Goal: Task Accomplishment & Management: Manage account settings

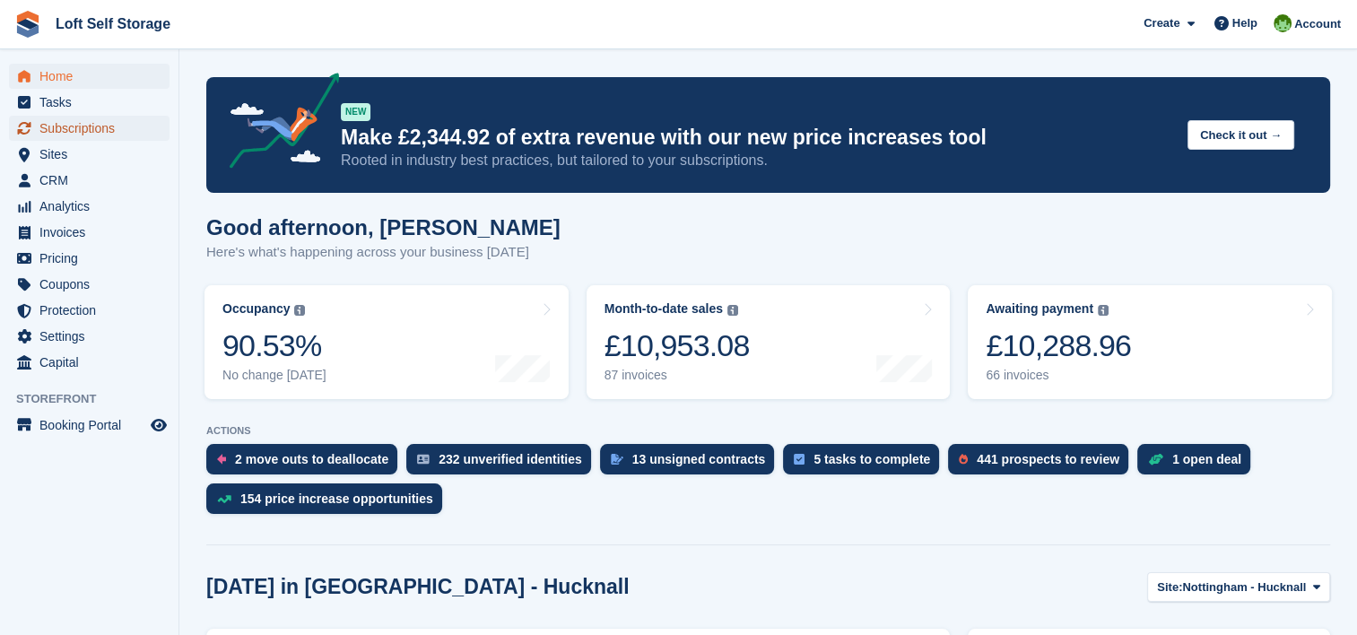
click at [82, 128] on span "Subscriptions" at bounding box center [93, 128] width 108 height 25
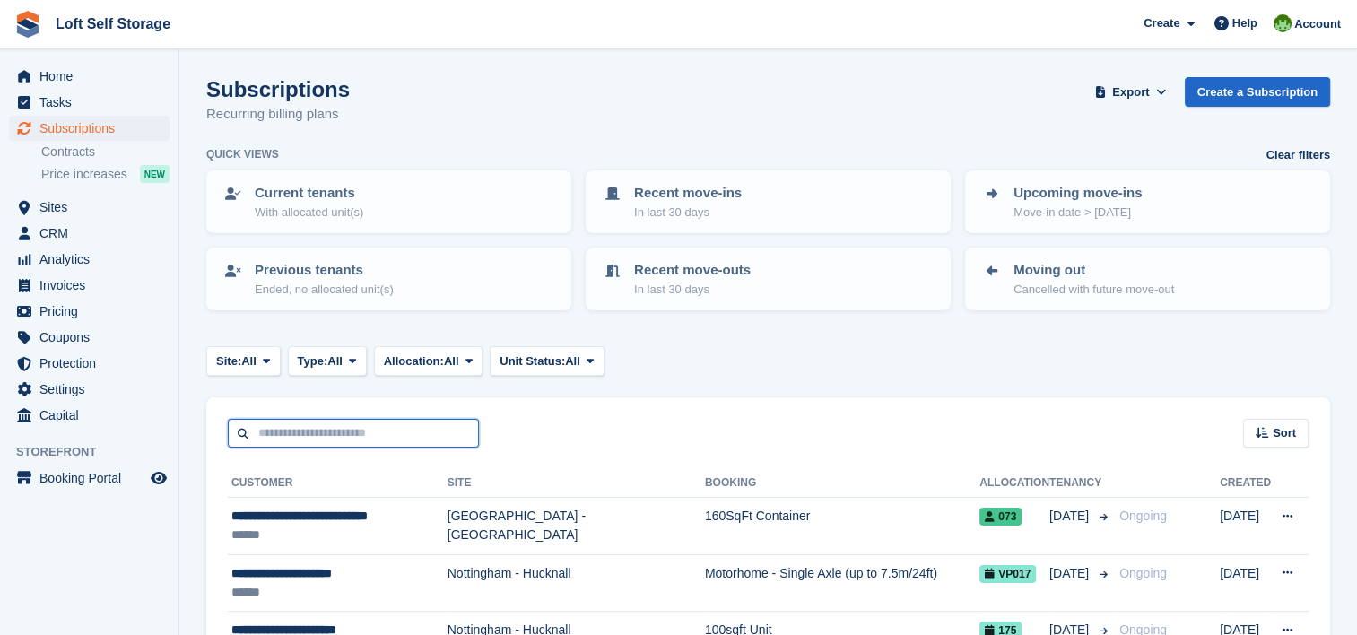
click at [366, 434] on input "text" at bounding box center [353, 434] width 251 height 30
type input "***"
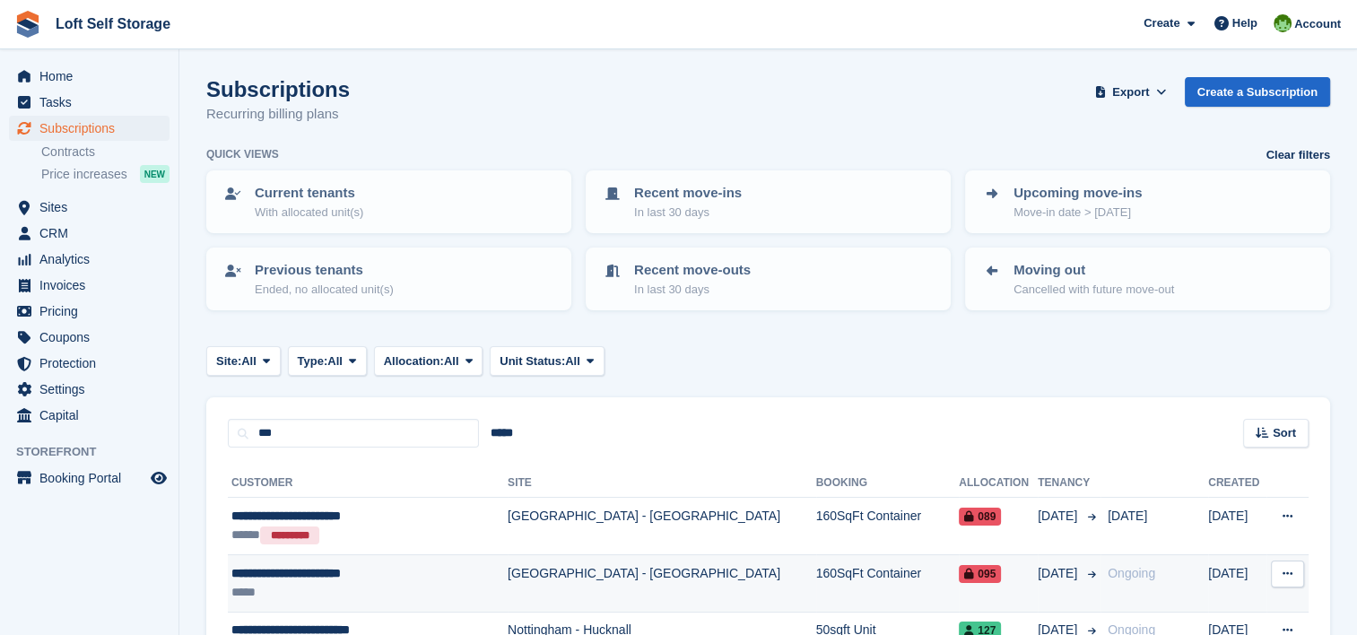
click at [631, 566] on td "[GEOGRAPHIC_DATA] - [GEOGRAPHIC_DATA]" at bounding box center [661, 583] width 308 height 57
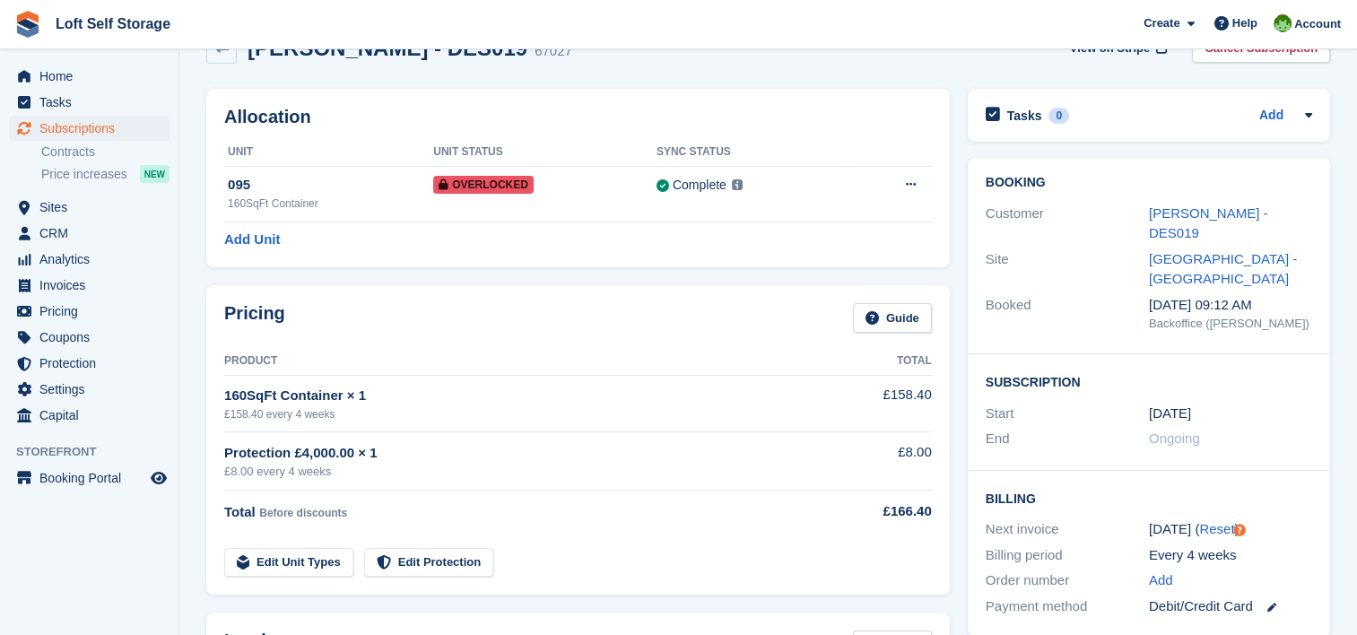
scroll to position [34, 0]
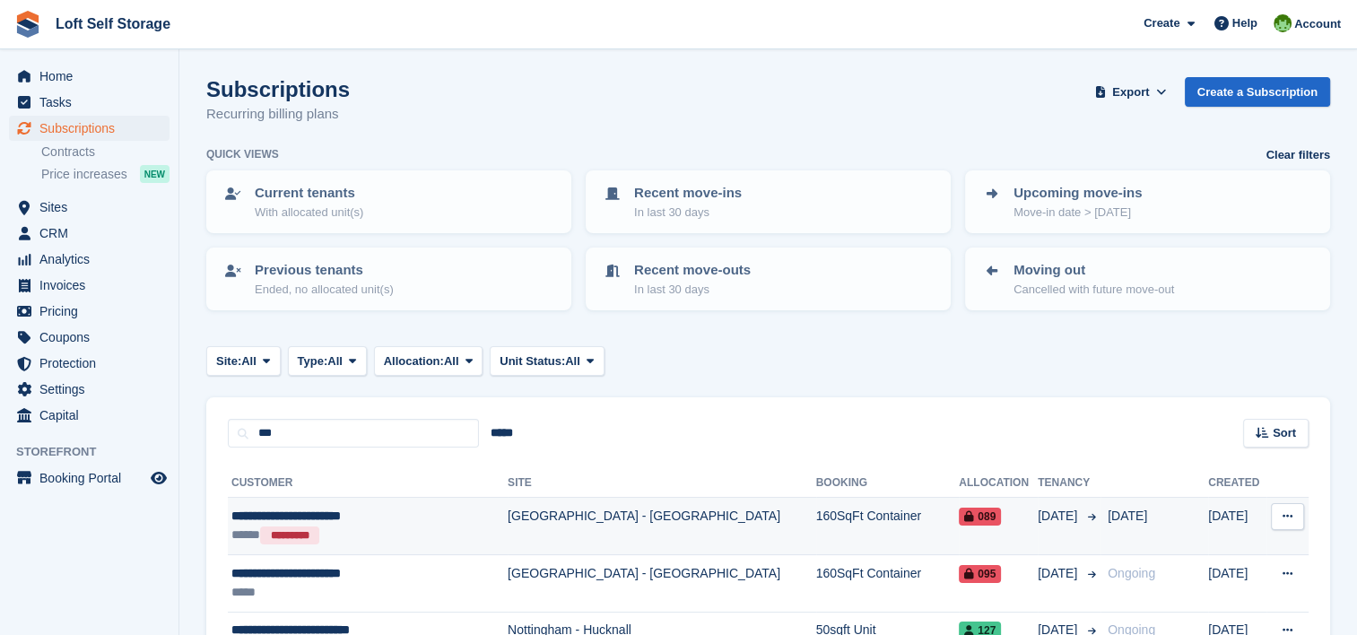
click at [420, 521] on div "**********" at bounding box center [353, 516] width 244 height 19
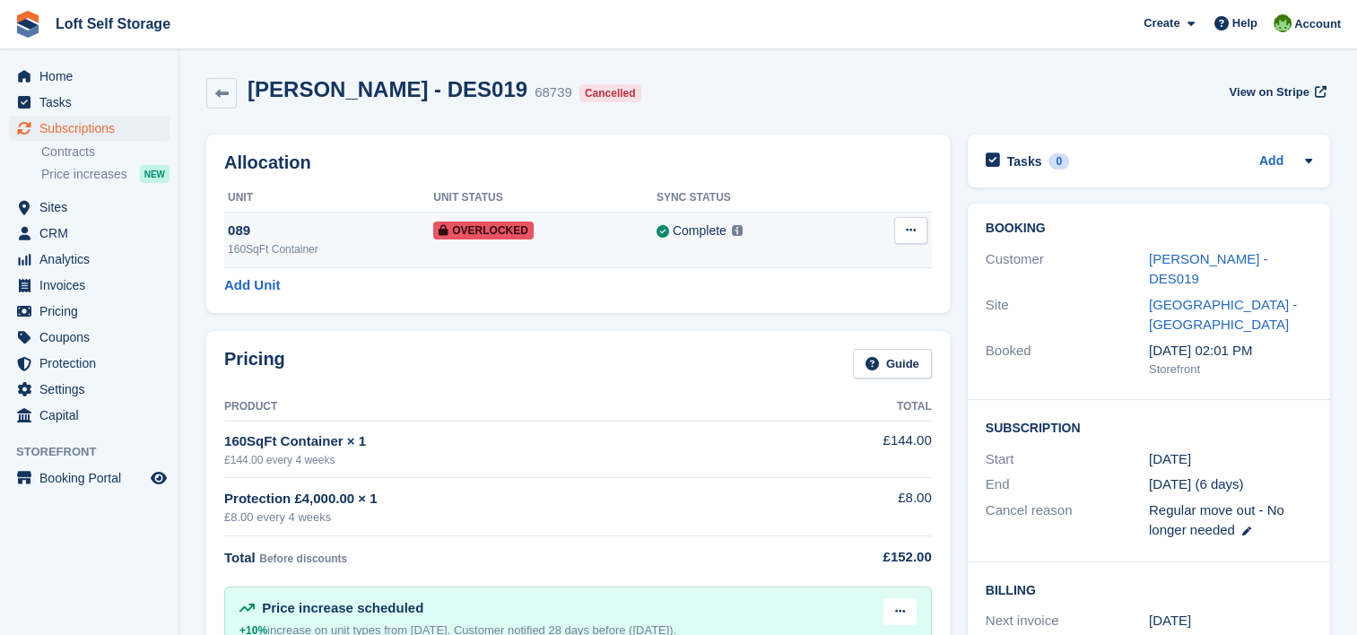
click at [907, 237] on button at bounding box center [910, 230] width 33 height 27
click at [868, 267] on p "Remove Overlock" at bounding box center [841, 265] width 156 height 23
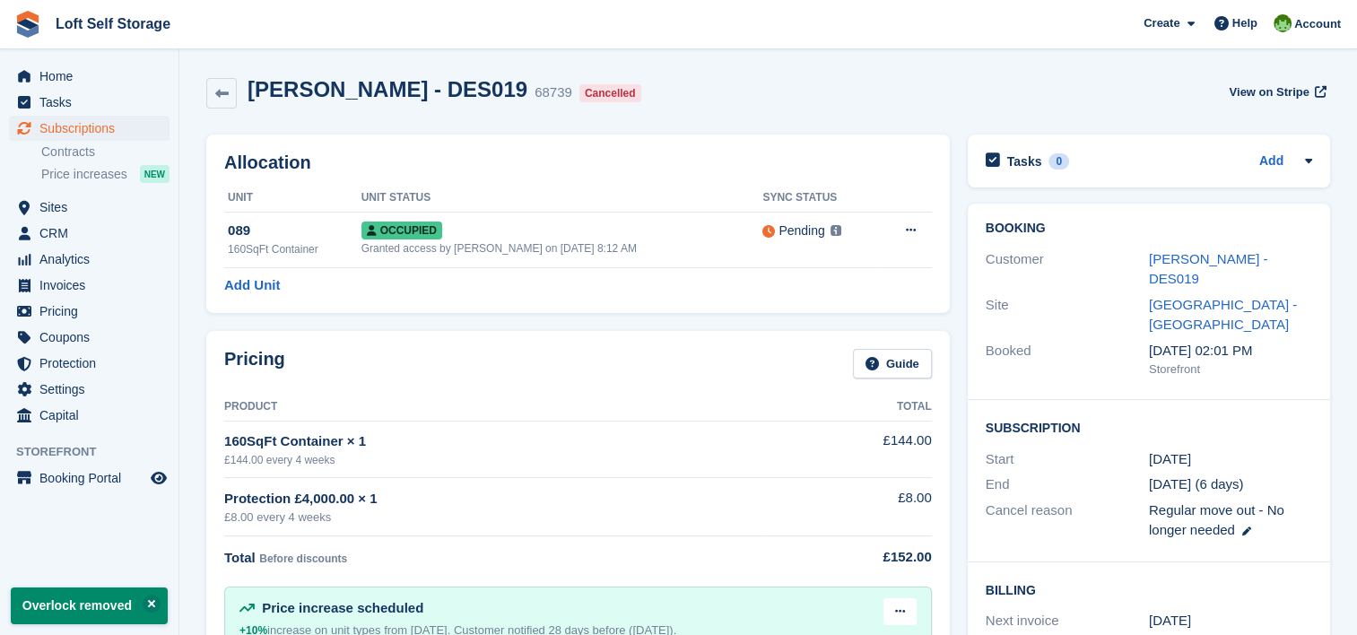
click at [782, 306] on div "Allocation Unit Unit Status Sync Status 089 160SqFt Container Occupied Granted …" at bounding box center [577, 223] width 743 height 178
click at [906, 89] on div "[PERSON_NAME] - DES019 68739 Cancelled View on Stripe" at bounding box center [767, 93] width 1123 height 32
click at [602, 86] on div "Cancelled" at bounding box center [610, 93] width 62 height 18
click at [655, 93] on div "[PERSON_NAME] - DES019 68739 Cancelled View on Stripe" at bounding box center [767, 93] width 1123 height 32
click at [601, 92] on div "Cancelled" at bounding box center [610, 93] width 62 height 18
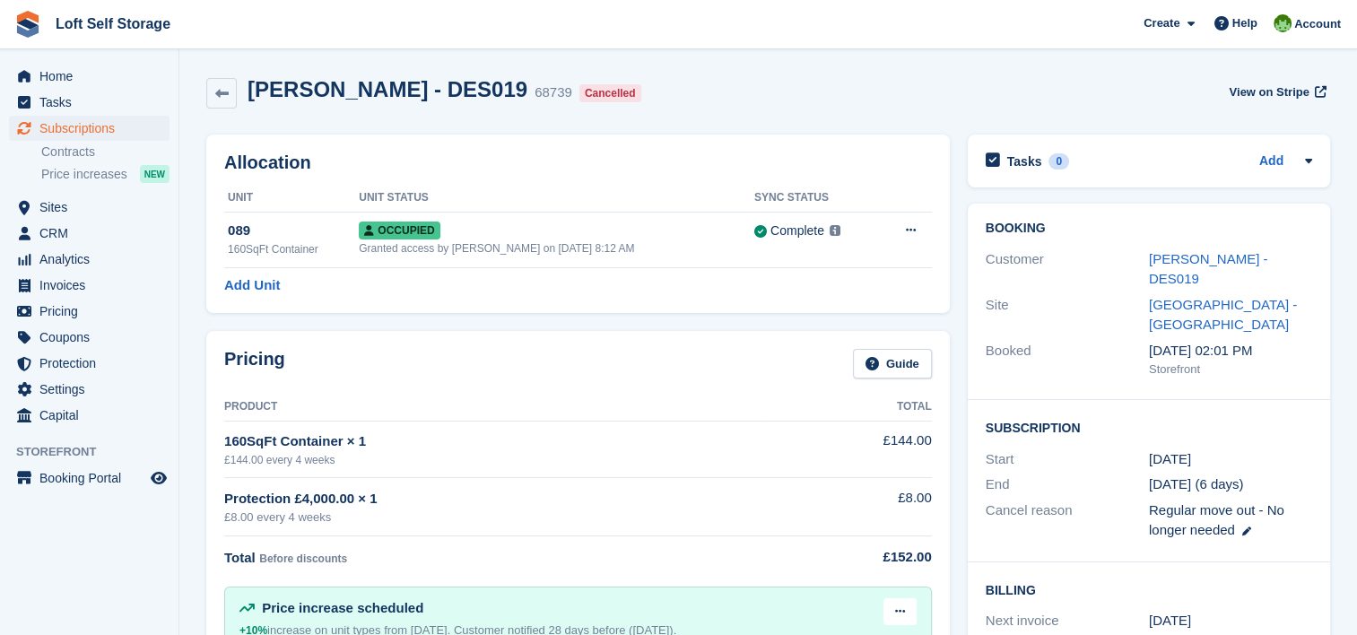
click at [638, 94] on div "[PERSON_NAME] - DES019 68739 Cancelled View on Stripe" at bounding box center [767, 93] width 1123 height 32
